Goal: Check status: Check status

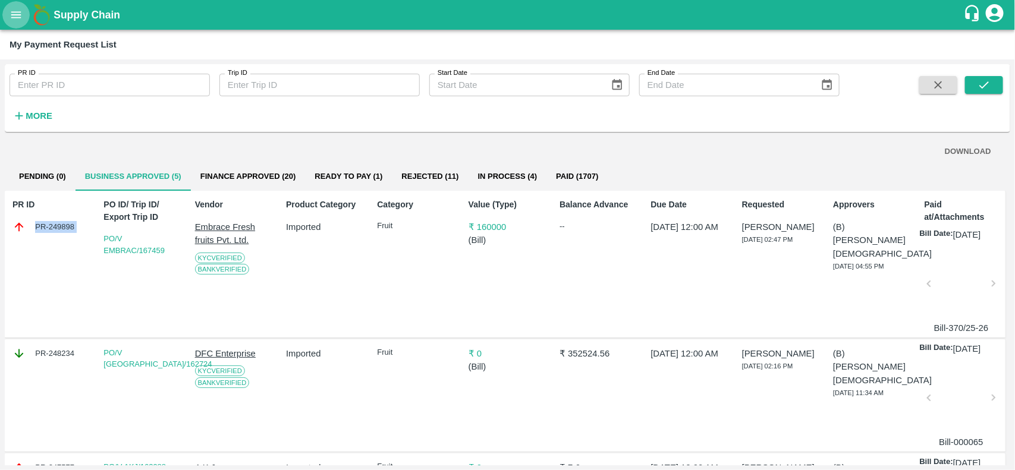
click at [18, 27] on button "open drawer" at bounding box center [15, 14] width 27 height 27
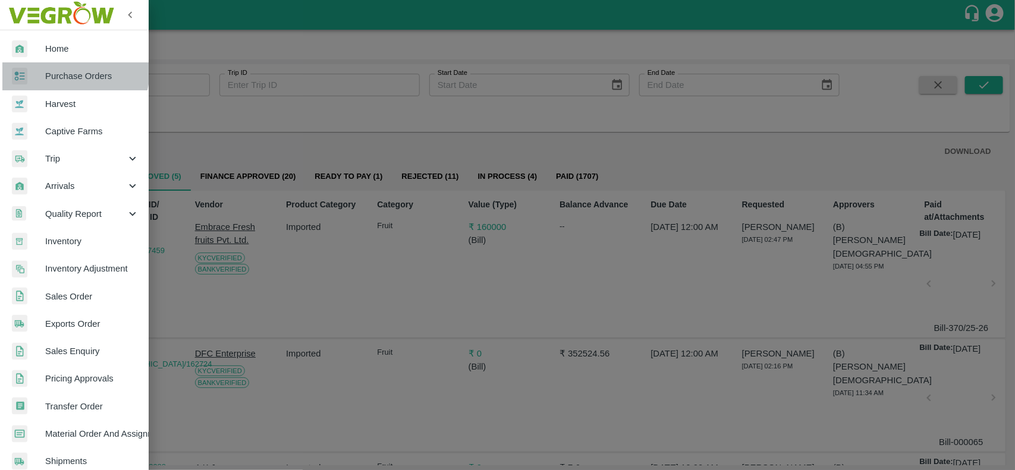
click at [40, 64] on link "Purchase Orders" at bounding box center [74, 75] width 149 height 27
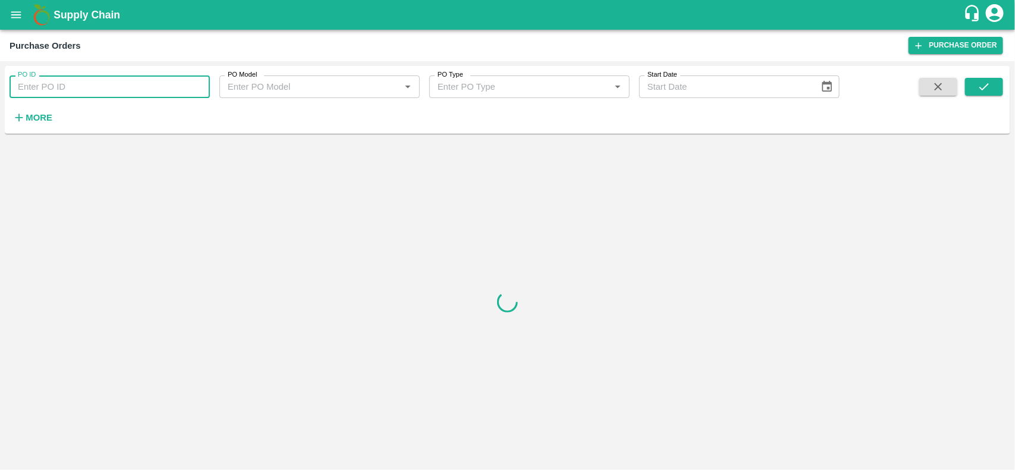
click at [43, 84] on input "PO ID" at bounding box center [110, 86] width 200 height 23
type input "164773"
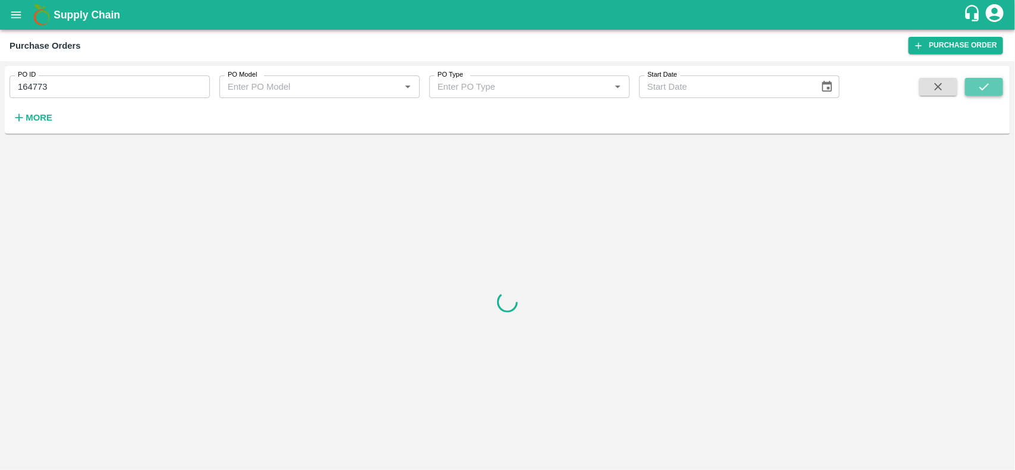
click at [987, 93] on button "submit" at bounding box center [984, 87] width 38 height 18
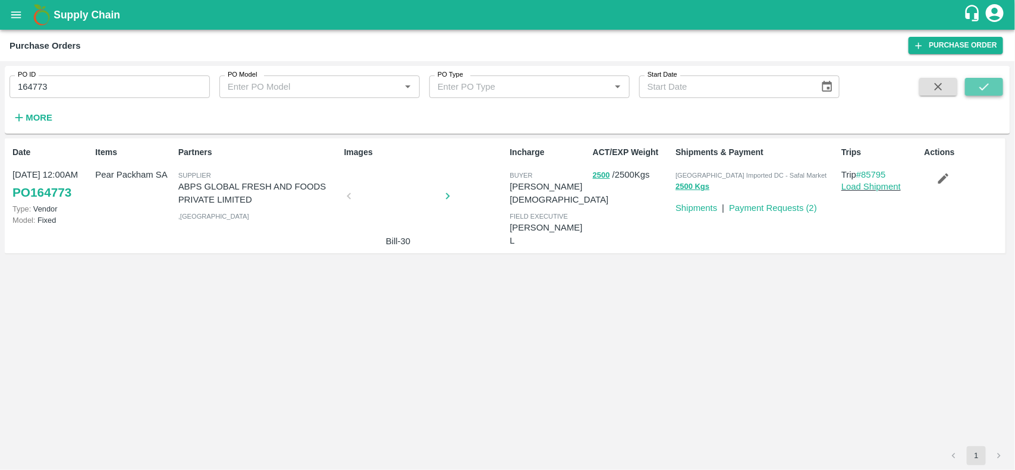
click at [979, 95] on button "submit" at bounding box center [984, 87] width 38 height 18
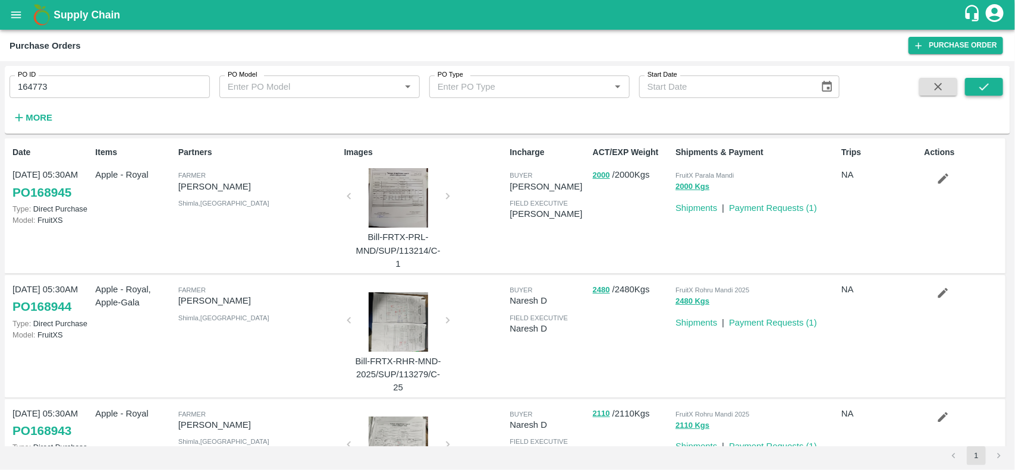
click at [973, 85] on button "submit" at bounding box center [984, 87] width 38 height 18
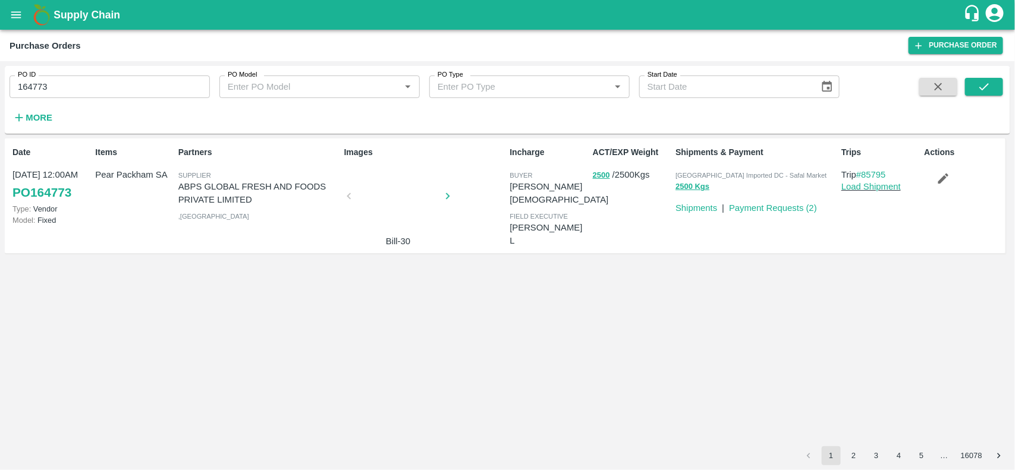
click at [397, 186] on div at bounding box center [398, 199] width 89 height 63
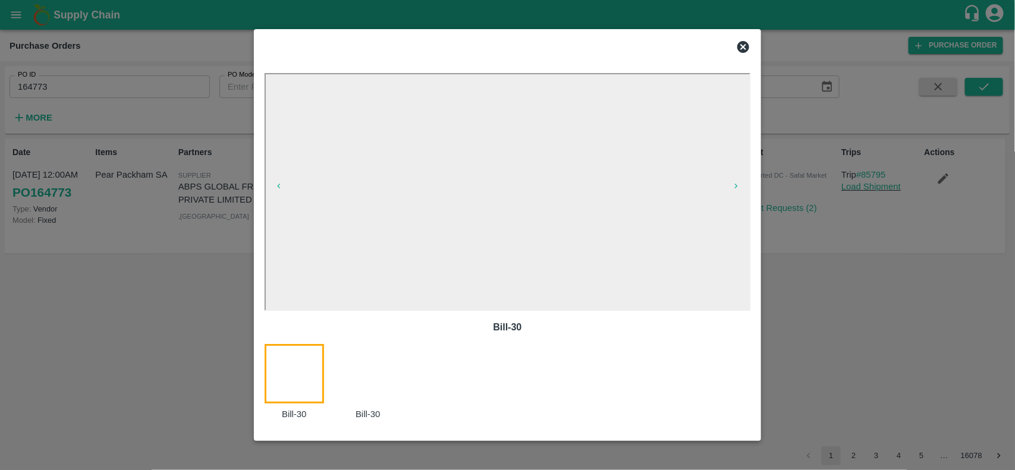
click at [741, 43] on icon at bounding box center [743, 47] width 12 height 12
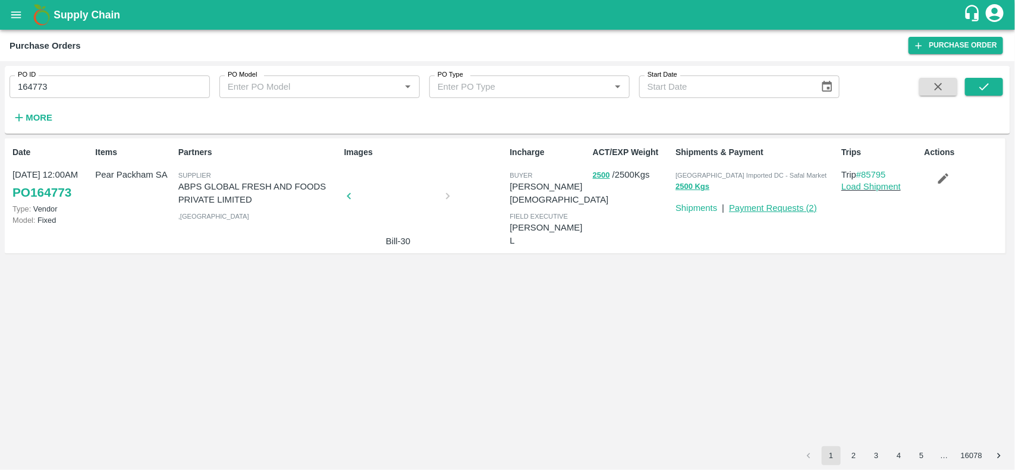
click at [762, 204] on link "Payment Requests ( 2 )" at bounding box center [773, 208] width 88 height 10
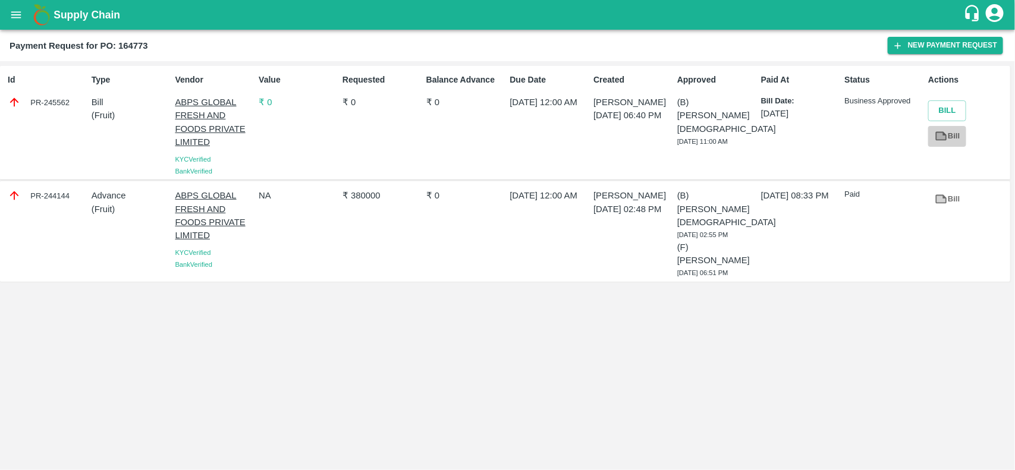
click at [937, 143] on link "Bill" at bounding box center [947, 136] width 38 height 21
click at [938, 206] on icon at bounding box center [940, 199] width 13 height 13
click at [951, 140] on link "Bill" at bounding box center [947, 136] width 38 height 21
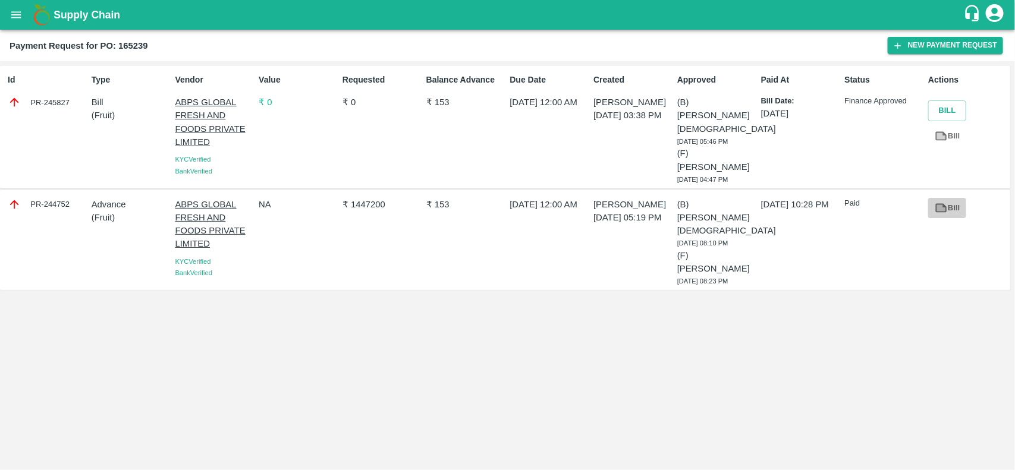
click at [953, 198] on link "Bill" at bounding box center [947, 208] width 38 height 21
click at [951, 128] on link "Bill" at bounding box center [947, 136] width 38 height 21
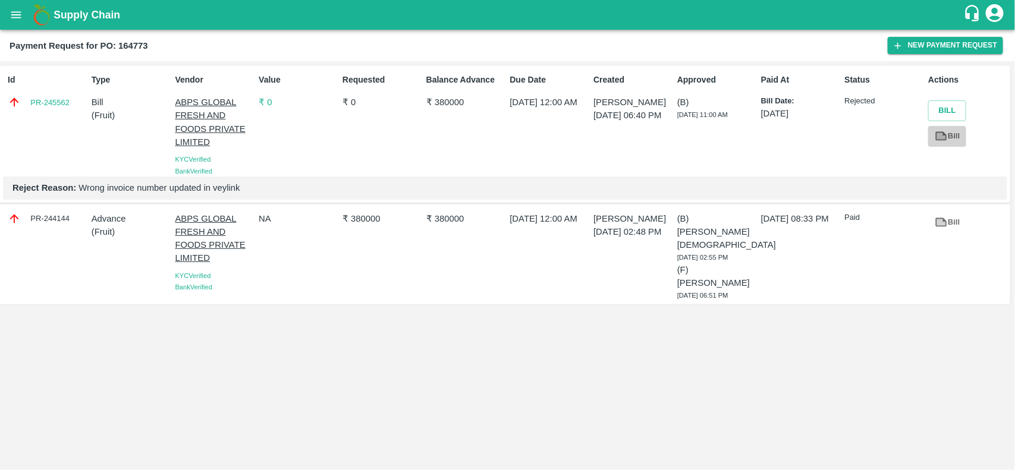
click at [947, 141] on link "Bill" at bounding box center [947, 136] width 38 height 21
click at [49, 98] on link "PR-245562" at bounding box center [49, 103] width 39 height 12
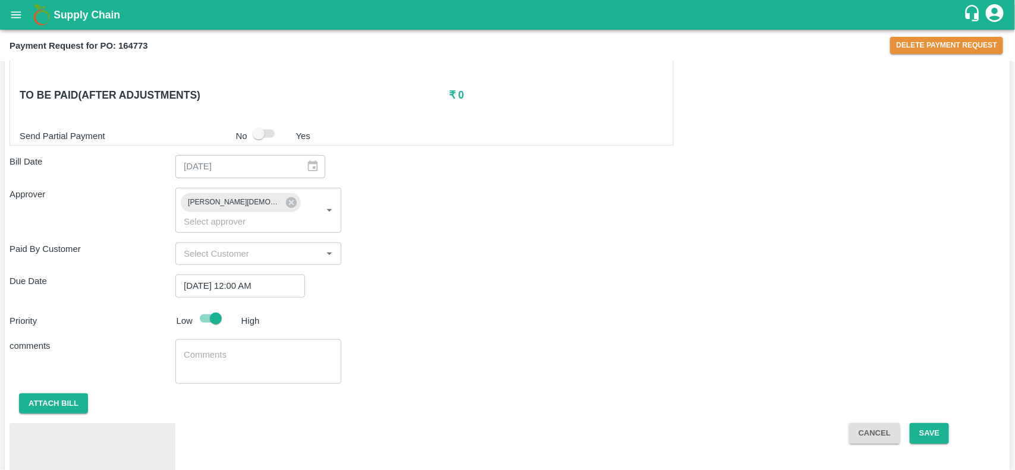
scroll to position [354, 0]
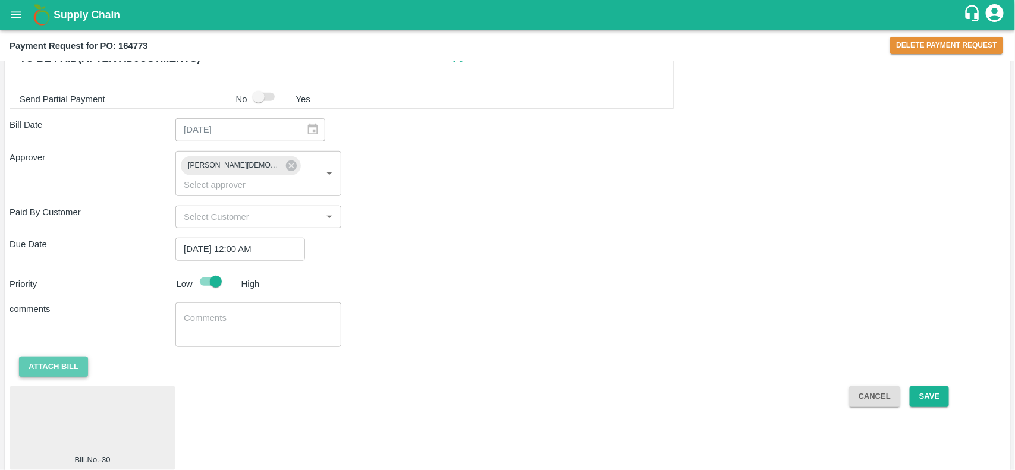
click at [46, 357] on button "Attach bill" at bounding box center [53, 367] width 69 height 21
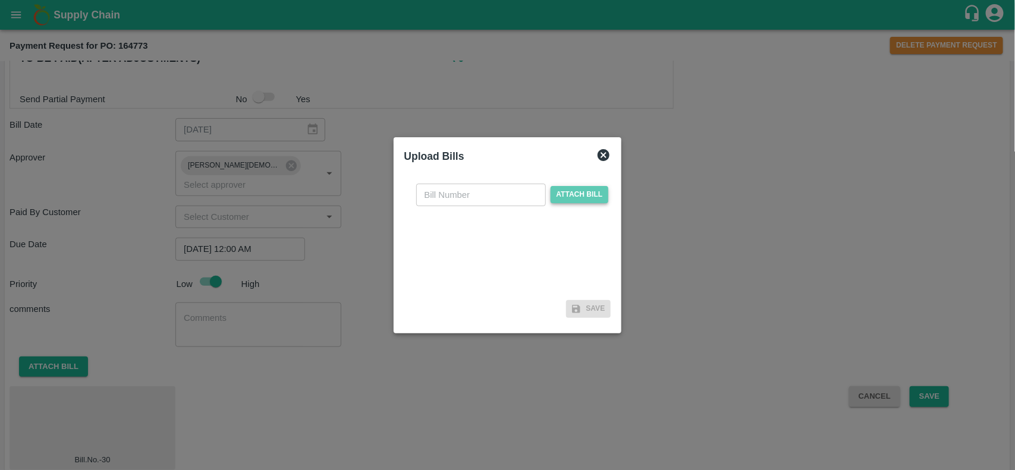
click at [577, 194] on span "Attach bill" at bounding box center [579, 194] width 58 height 17
click at [0, 0] on input "Attach bill" at bounding box center [0, 0] width 0 height 0
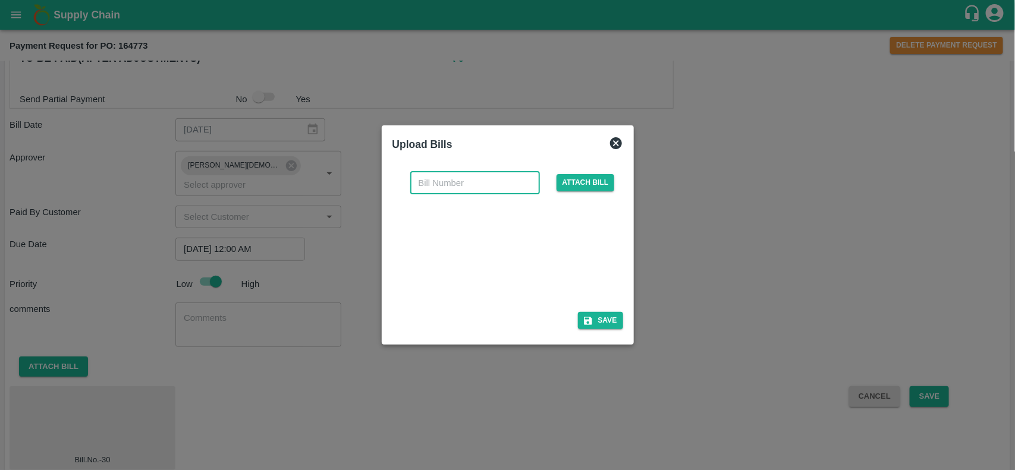
click at [458, 188] on input "text" at bounding box center [475, 183] width 130 height 23
type input "35"
click at [605, 324] on button "Save" at bounding box center [600, 320] width 45 height 17
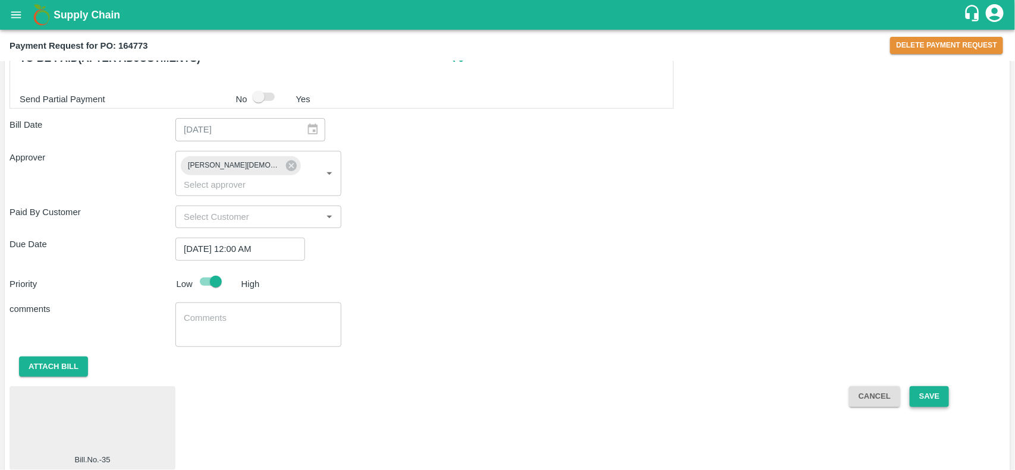
click at [931, 386] on button "Save" at bounding box center [929, 396] width 39 height 21
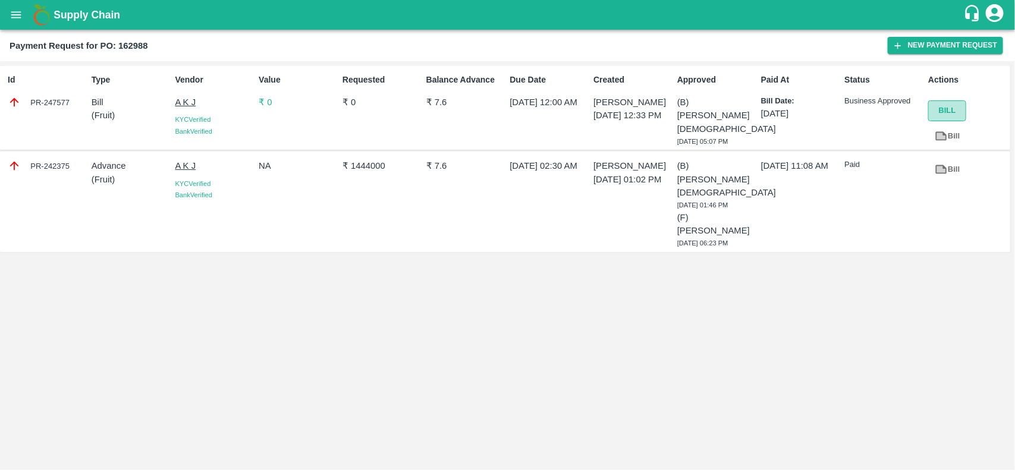
click at [949, 112] on button "Bill" at bounding box center [947, 110] width 38 height 21
click at [949, 129] on link "Bill" at bounding box center [947, 136] width 38 height 21
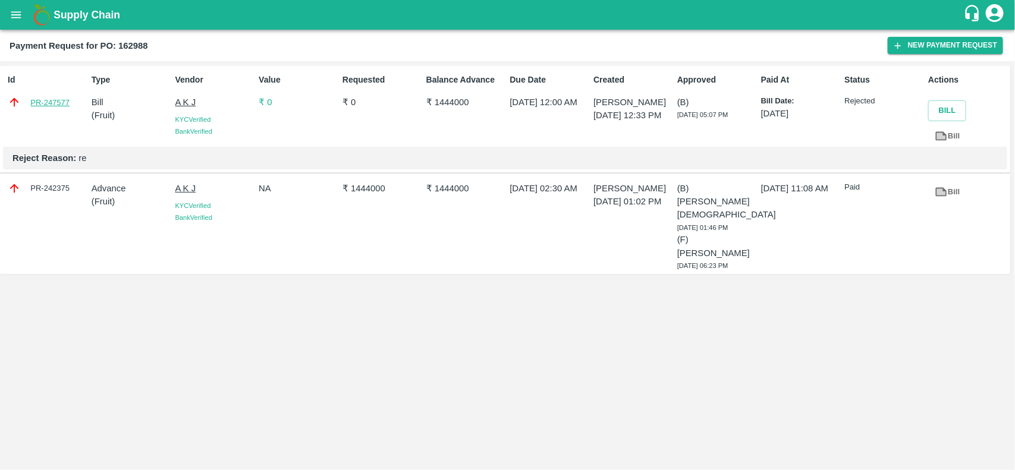
click at [59, 99] on link "PR-247577" at bounding box center [49, 103] width 39 height 12
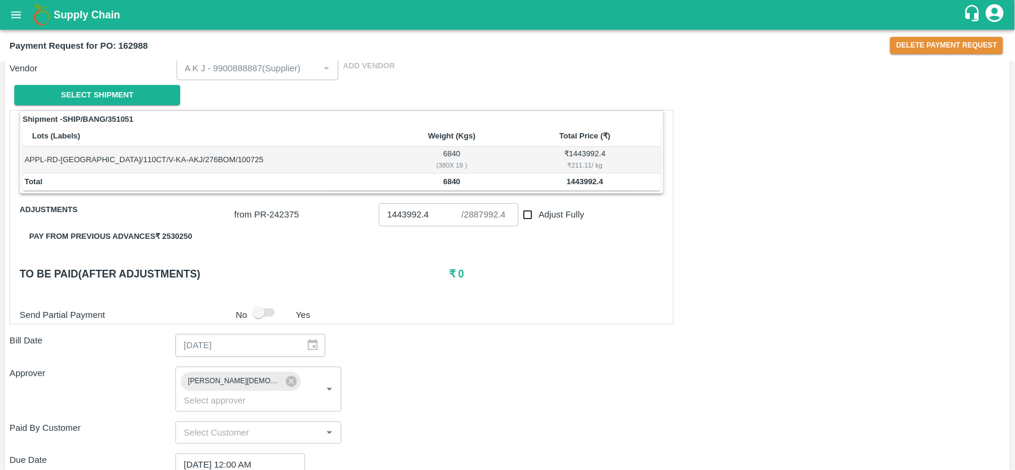
scroll to position [354, 0]
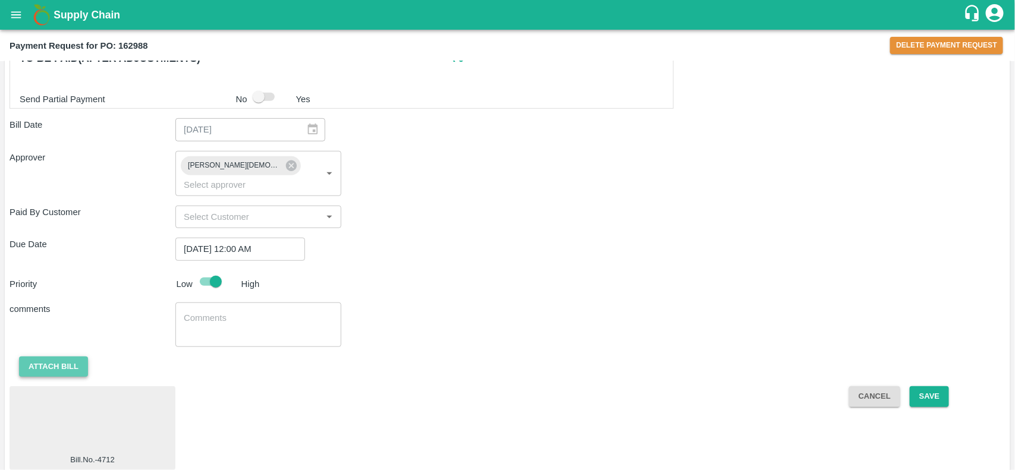
click at [48, 357] on button "Attach bill" at bounding box center [53, 367] width 69 height 21
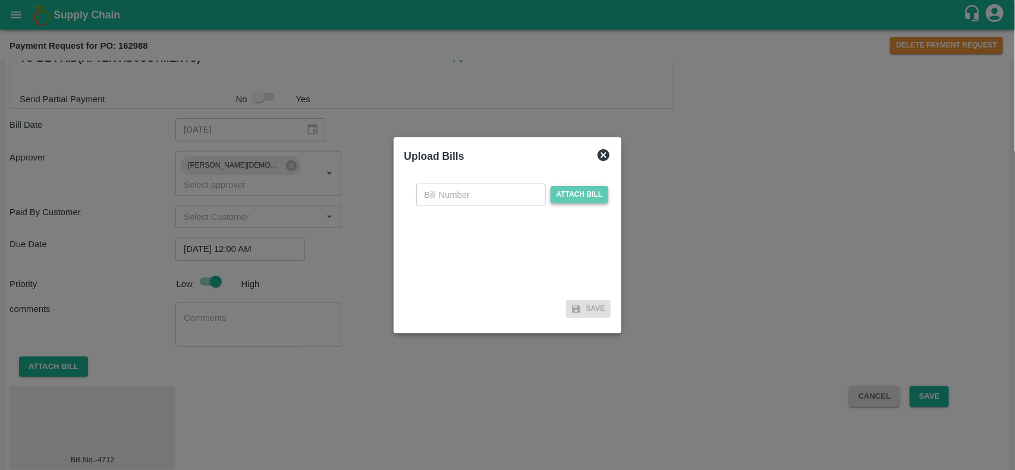
click at [558, 200] on span "Attach bill" at bounding box center [579, 194] width 58 height 17
click at [0, 0] on input "Attach bill" at bounding box center [0, 0] width 0 height 0
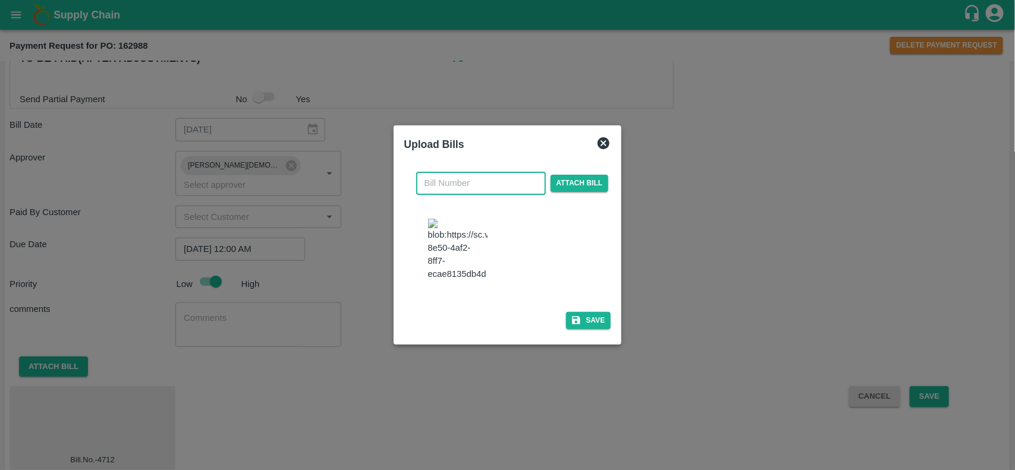
click at [452, 172] on input "text" at bounding box center [481, 183] width 130 height 23
type input "4712"
click at [595, 329] on button "Save" at bounding box center [588, 320] width 45 height 17
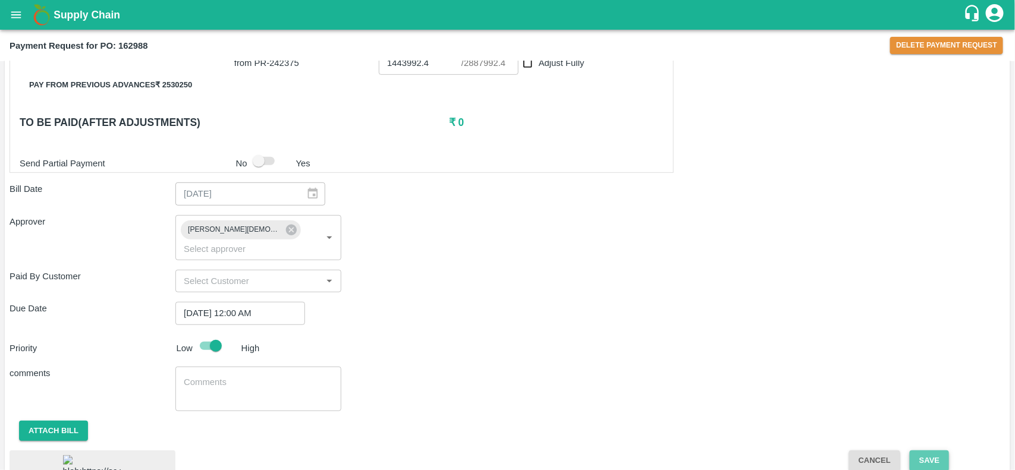
click at [917, 451] on button "Save" at bounding box center [929, 461] width 39 height 21
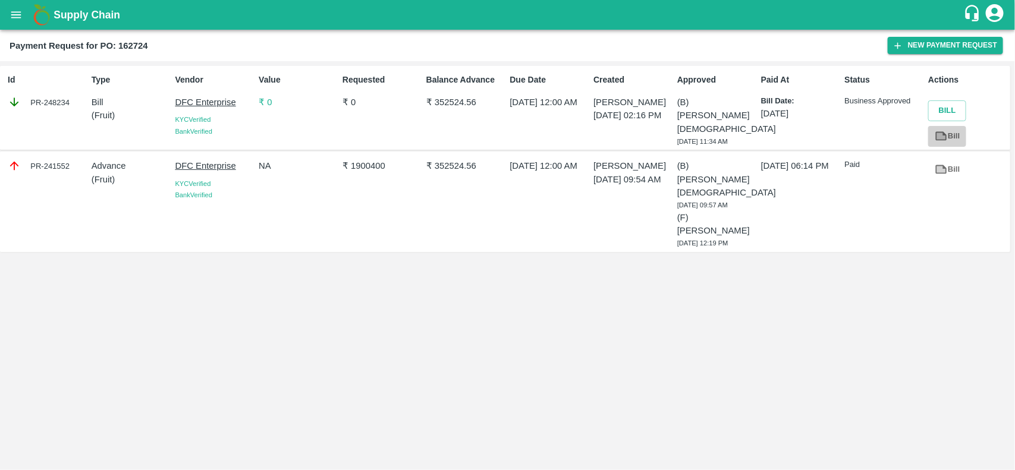
click at [940, 130] on icon at bounding box center [940, 136] width 13 height 13
click at [946, 166] on icon at bounding box center [940, 169] width 13 height 13
click at [941, 137] on icon at bounding box center [941, 136] width 9 height 7
click at [3, 16] on button "open drawer" at bounding box center [15, 14] width 27 height 27
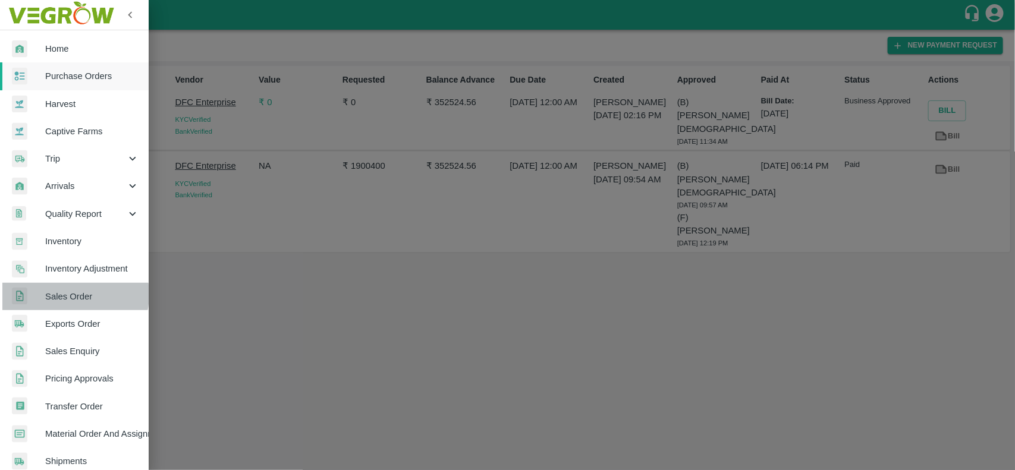
click at [64, 294] on span "Sales Order" at bounding box center [92, 296] width 94 height 13
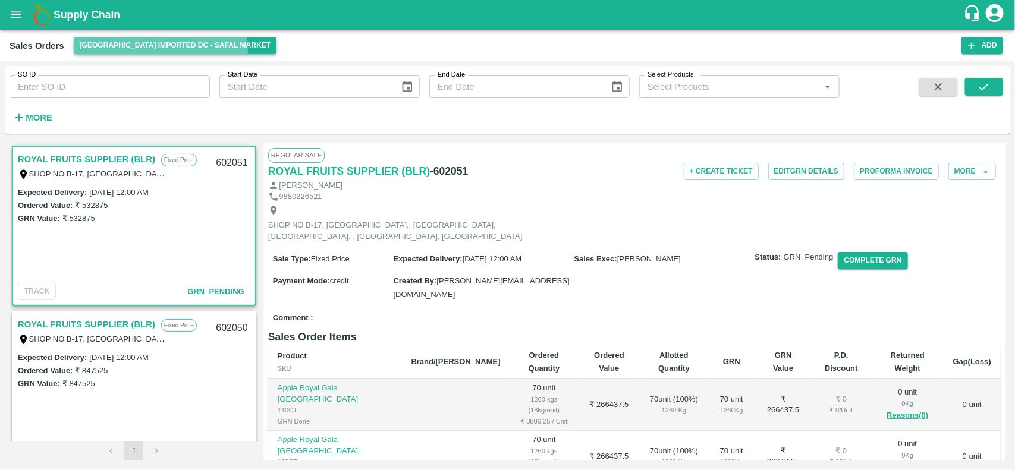
click at [121, 51] on button "[GEOGRAPHIC_DATA] Imported DC - Safal Market" at bounding box center [175, 45] width 203 height 17
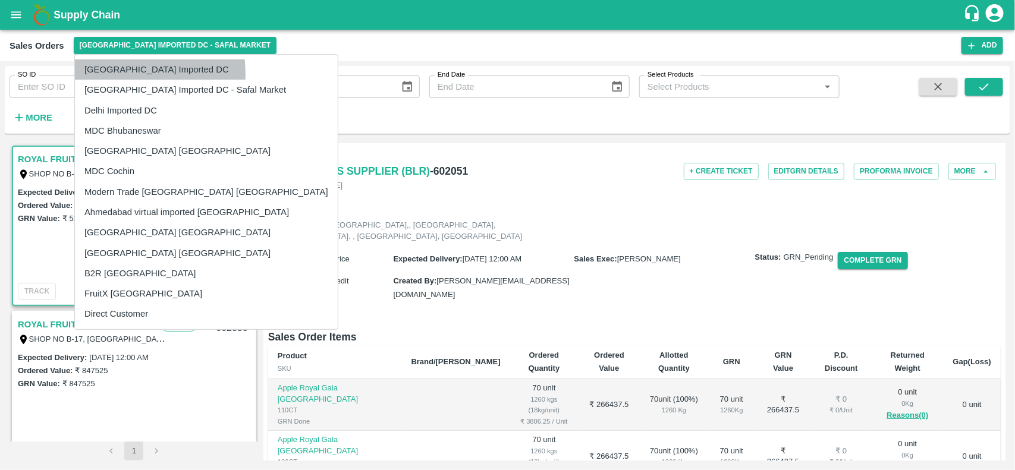
click at [102, 74] on li "[GEOGRAPHIC_DATA] Imported DC" at bounding box center [206, 69] width 263 height 20
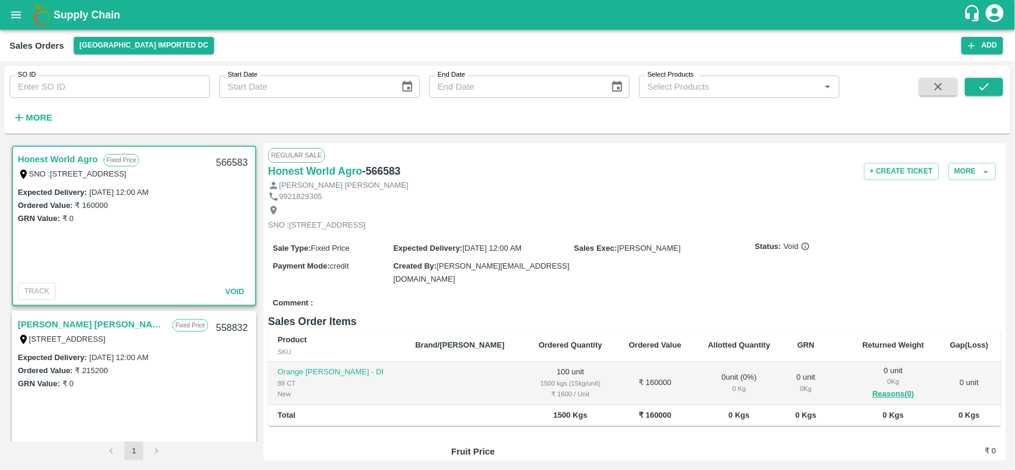
click at [30, 107] on div "More" at bounding box center [27, 113] width 55 height 30
click at [33, 120] on strong "More" at bounding box center [39, 118] width 27 height 10
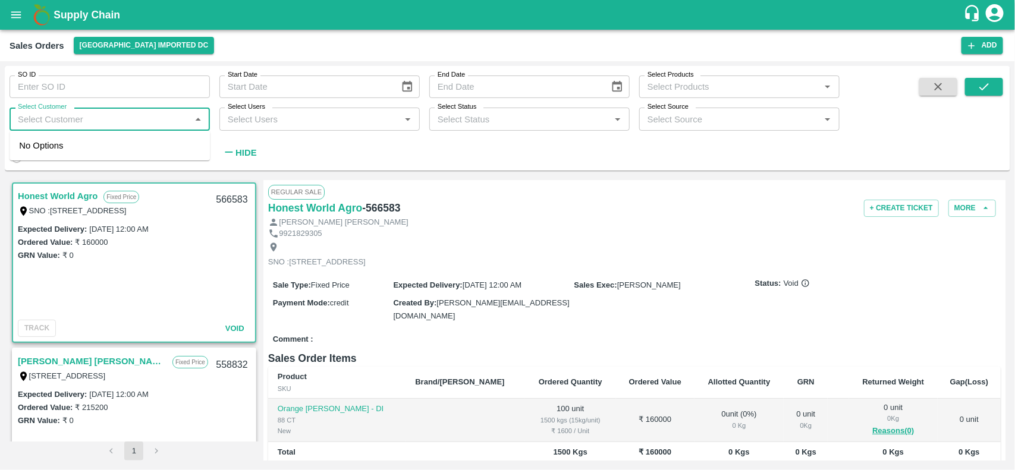
click at [69, 117] on input "Select Customer" at bounding box center [100, 118] width 174 height 15
type input "g"
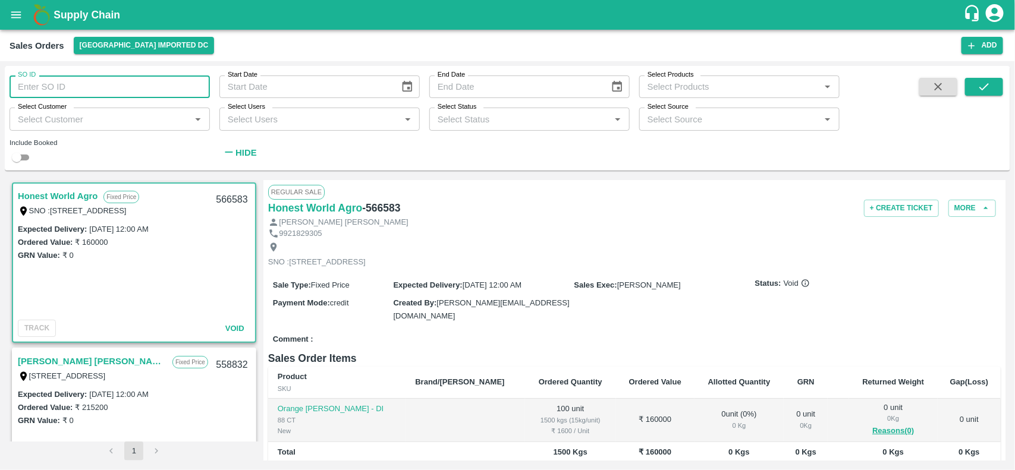
click at [33, 92] on input "SO ID" at bounding box center [110, 86] width 200 height 23
paste input "599513"
type input "599513"
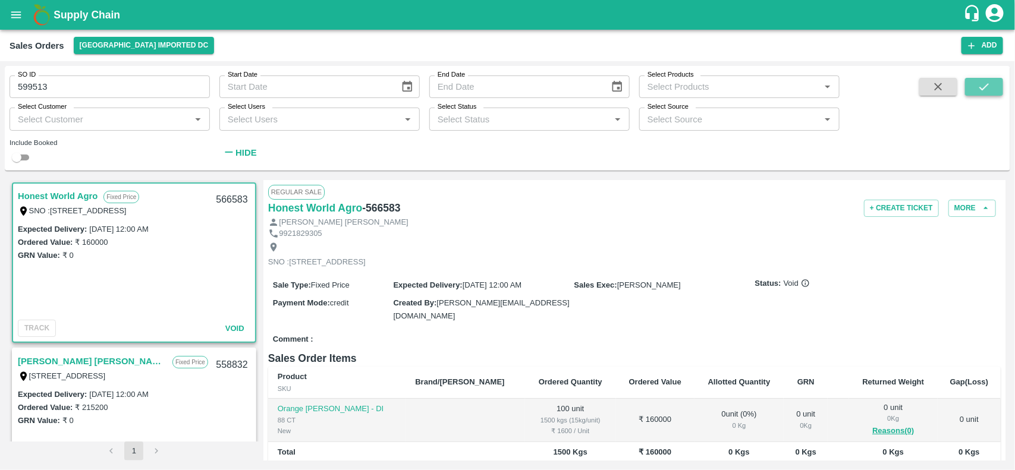
click at [991, 89] on button "submit" at bounding box center [984, 87] width 38 height 18
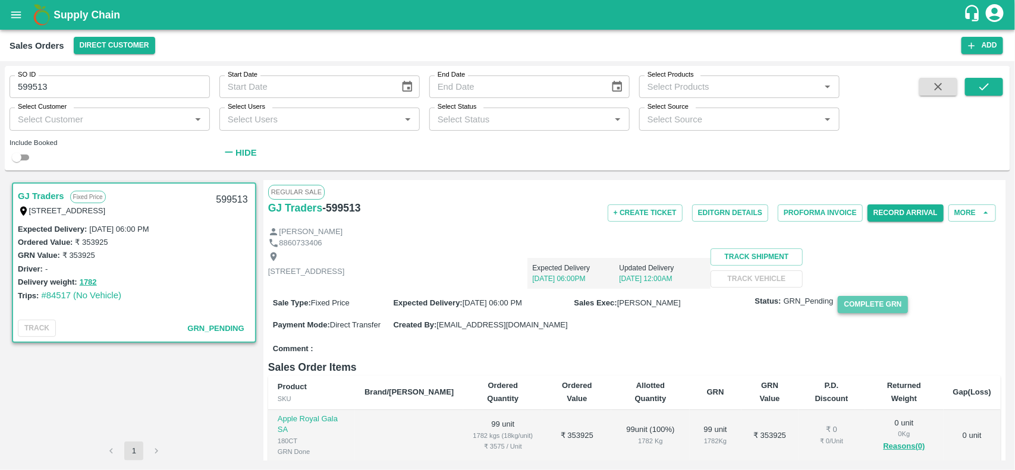
click at [858, 313] on button "Complete GRN" at bounding box center [873, 304] width 70 height 17
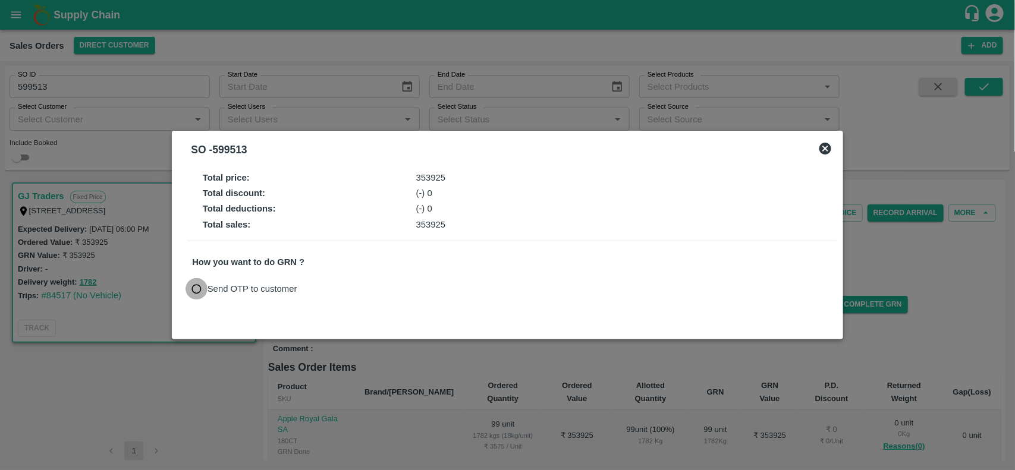
click at [197, 292] on input "Send OTP to customer" at bounding box center [196, 289] width 22 height 22
radio input "true"
click at [319, 291] on button "Send OTP" at bounding box center [331, 289] width 49 height 17
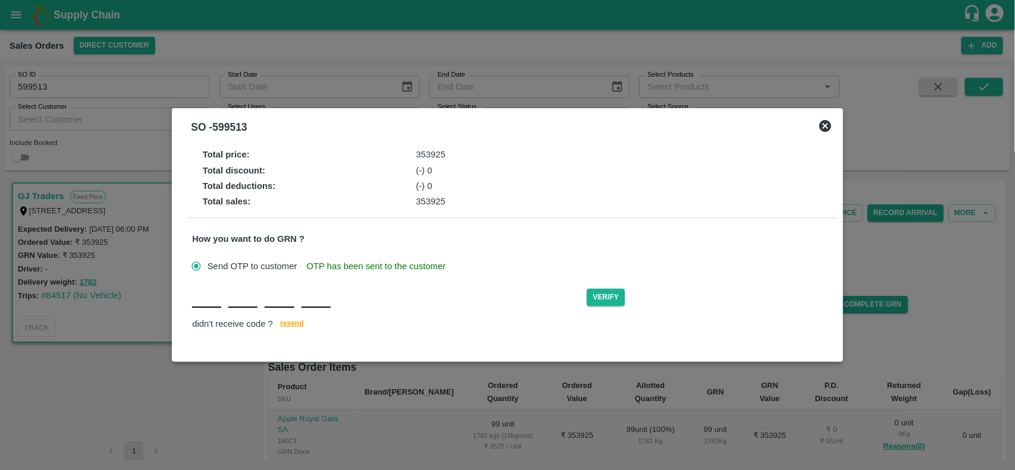
click at [209, 308] on input "text" at bounding box center [206, 297] width 29 height 21
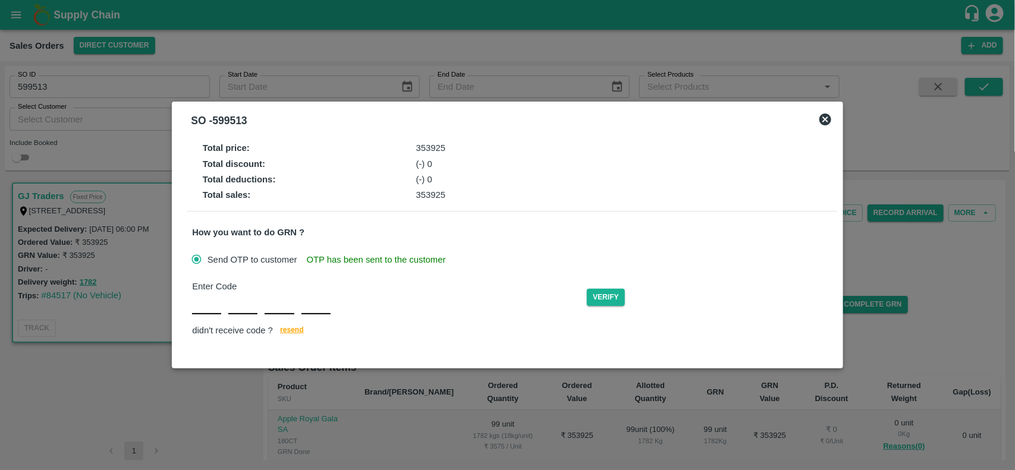
click at [825, 124] on icon at bounding box center [825, 119] width 14 height 14
